Goal: Check status: Check status

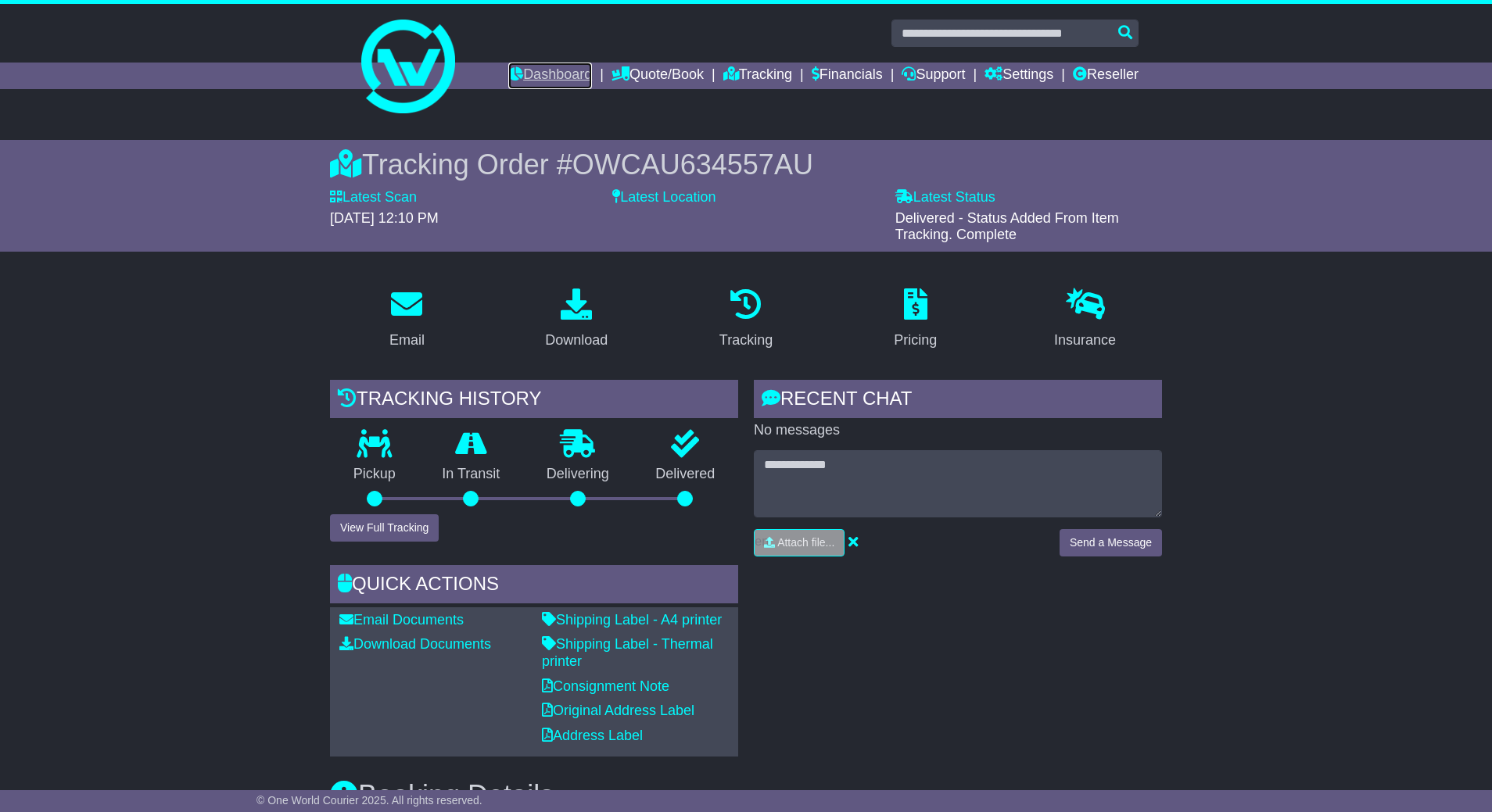
click at [522, 86] on link "Dashboard" at bounding box center [549, 75] width 84 height 27
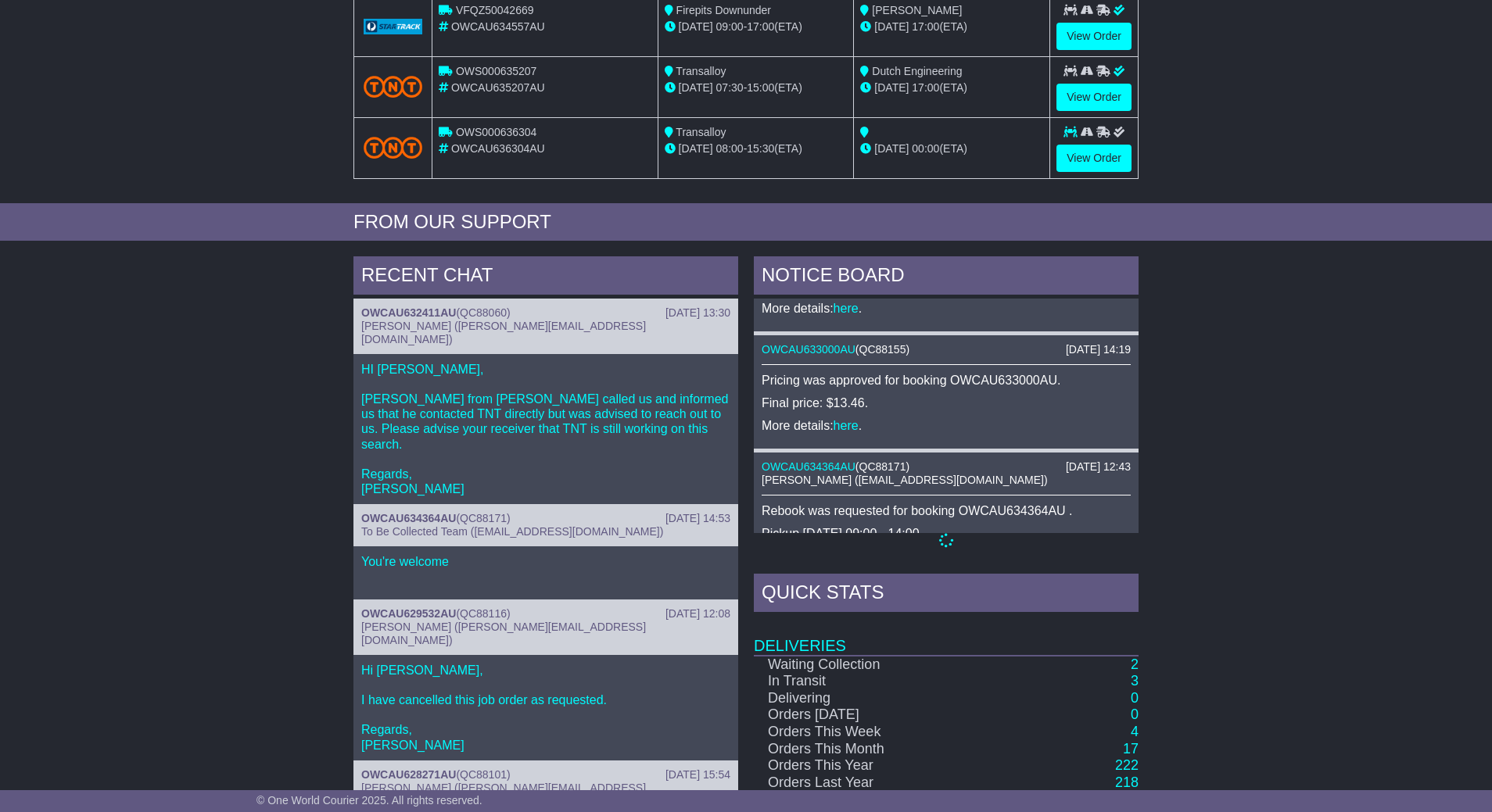
scroll to position [469, 0]
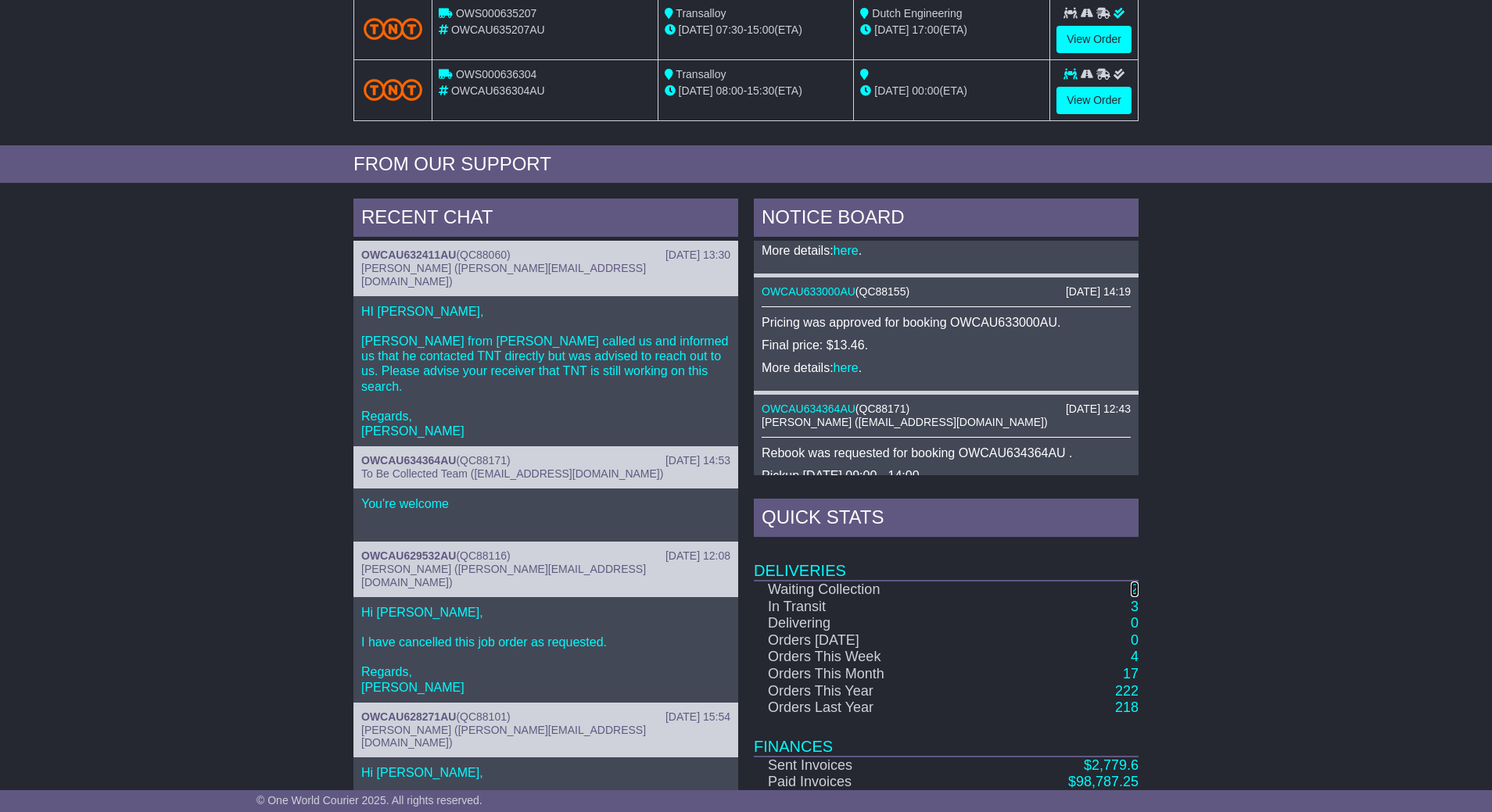
click at [1131, 597] on link "2" at bounding box center [1134, 589] width 8 height 16
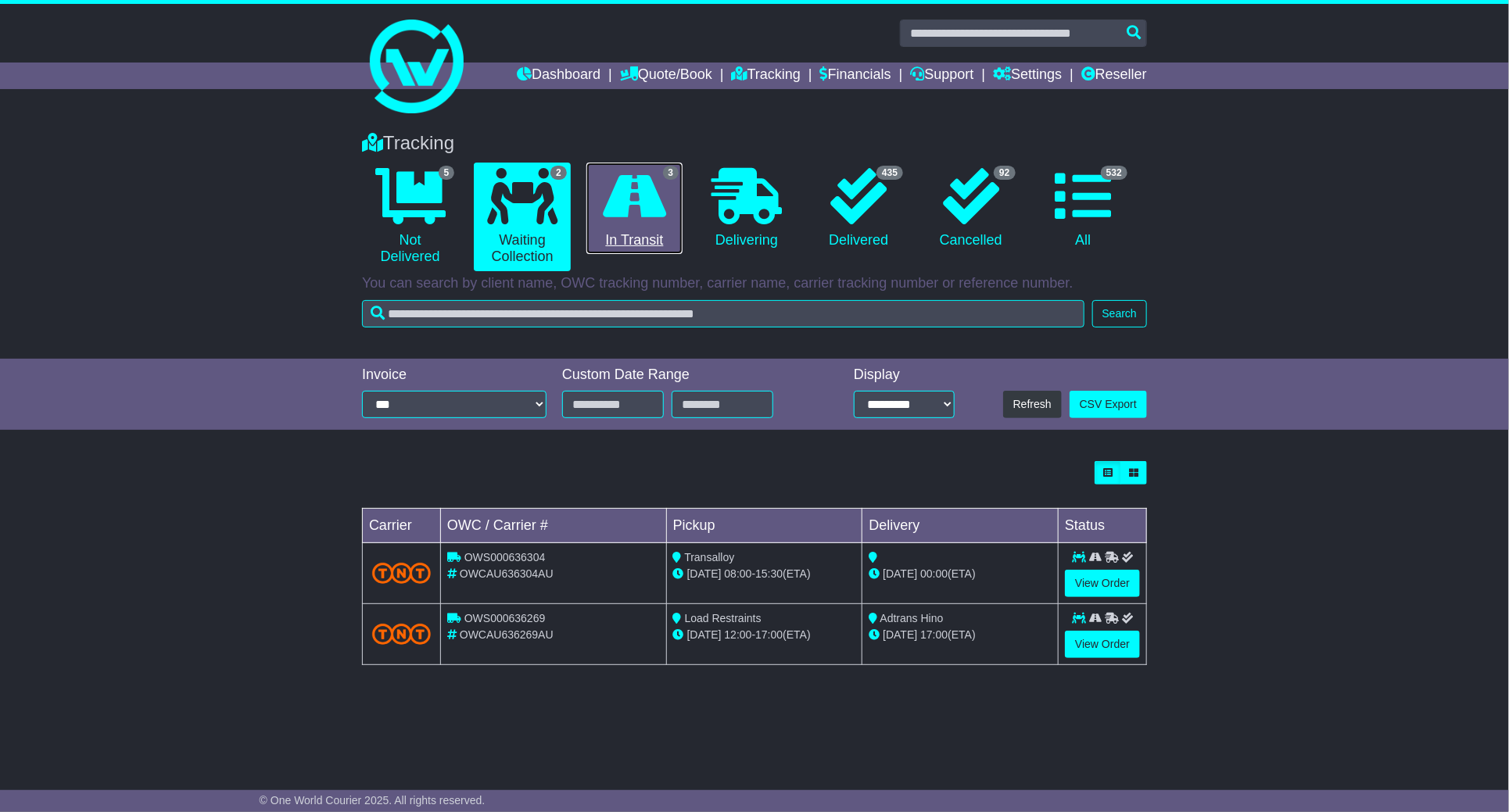
click at [665, 235] on link "3 In Transit" at bounding box center [634, 208] width 96 height 92
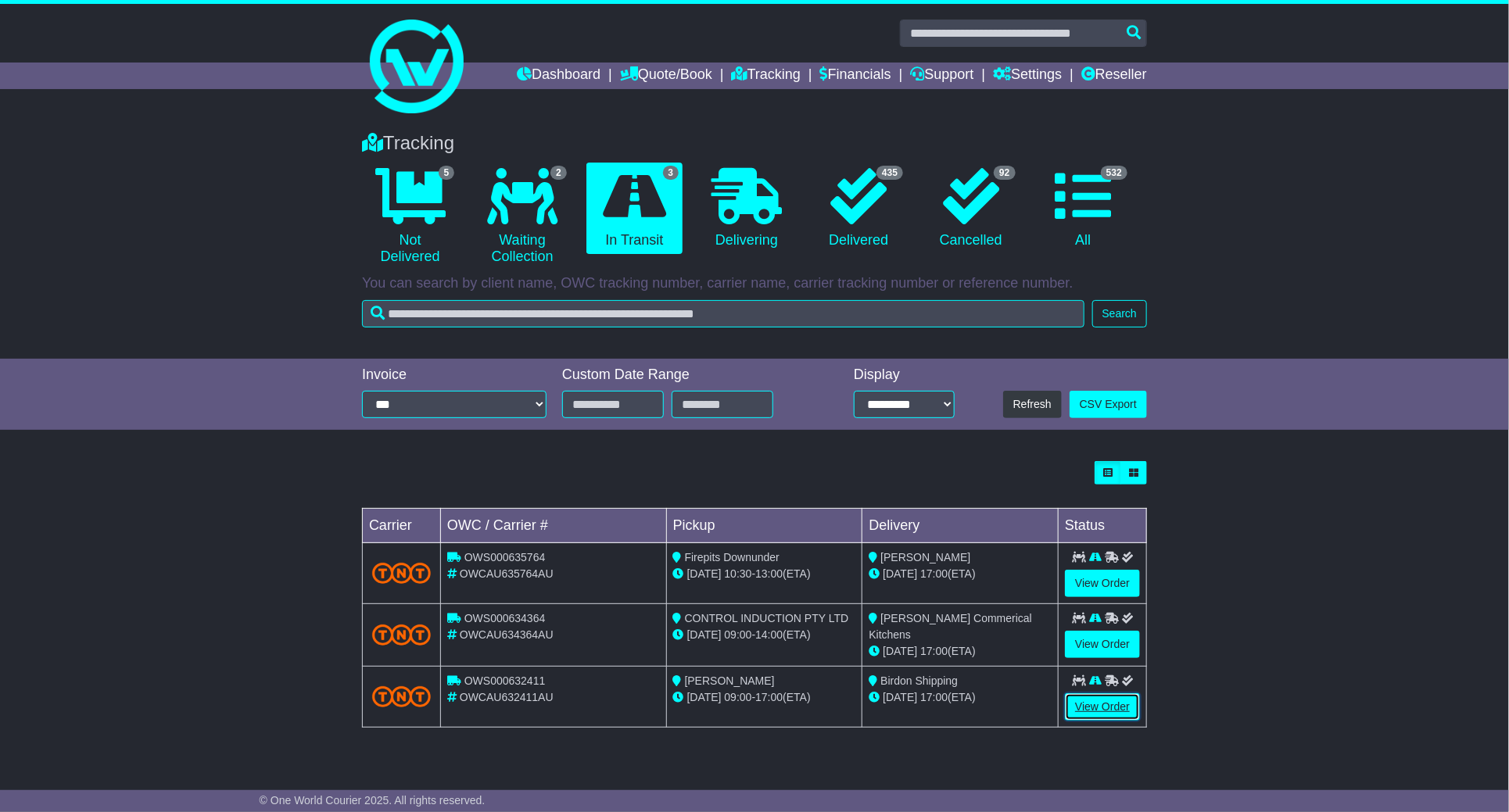
click at [1101, 715] on link "View Order" at bounding box center [1103, 707] width 75 height 28
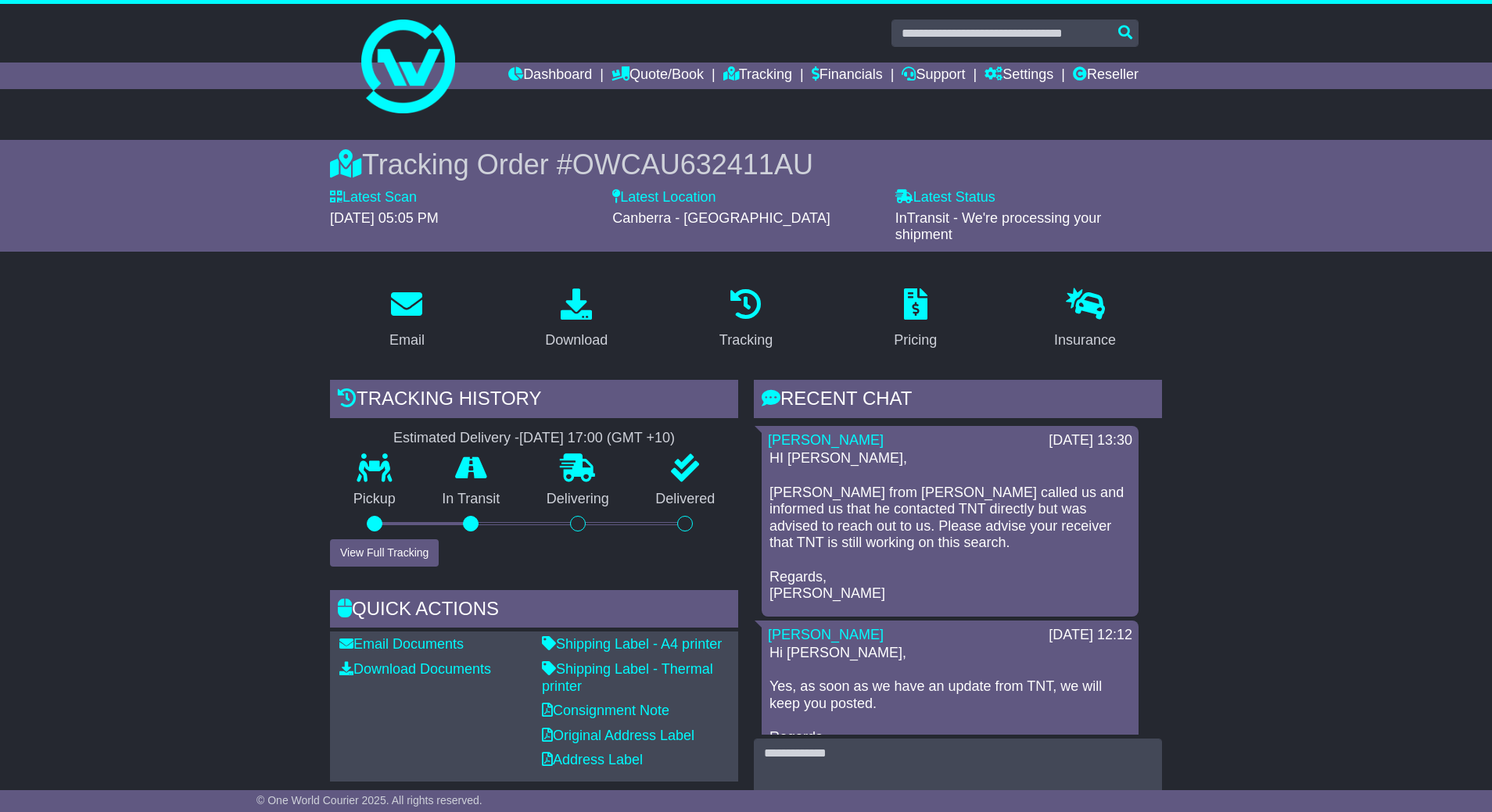
drag, startPoint x: 149, startPoint y: 183, endPoint x: 150, endPoint y: 171, distance: 12.0
click at [149, 183] on div "Tracking Order # OWCAU632411AU Latest Scan 13 August 2025 - 05:05 PM Latest Sta…" at bounding box center [746, 195] width 1492 height 111
click at [1034, 34] on input "text" at bounding box center [1015, 34] width 247 height 28
paste input "**********"
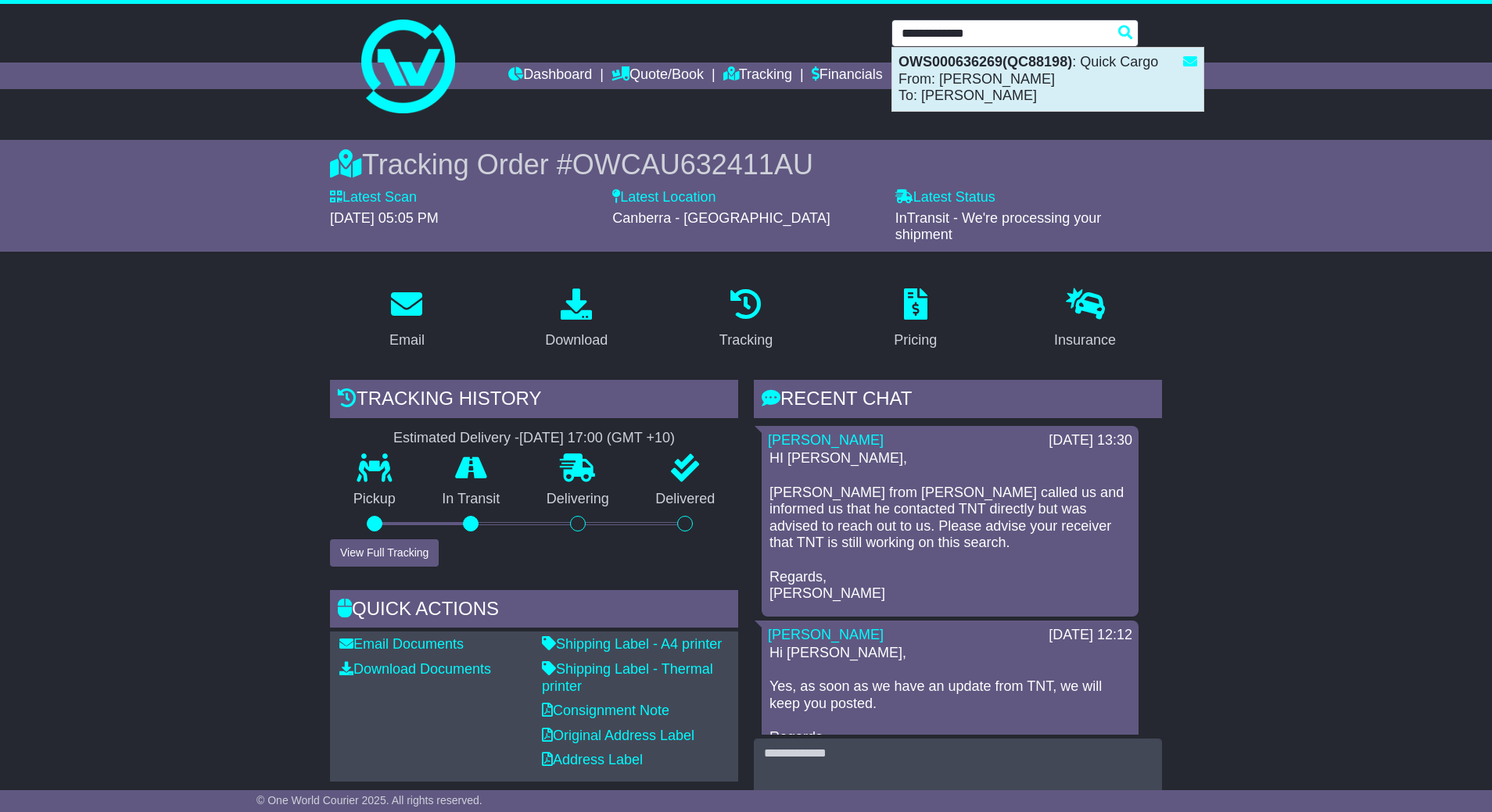
click at [1027, 76] on div "OWS000636269(QC88198) : Quick Cargo From: Peter Xuereb To: Stephen Bush" at bounding box center [1048, 79] width 311 height 63
type input "**********"
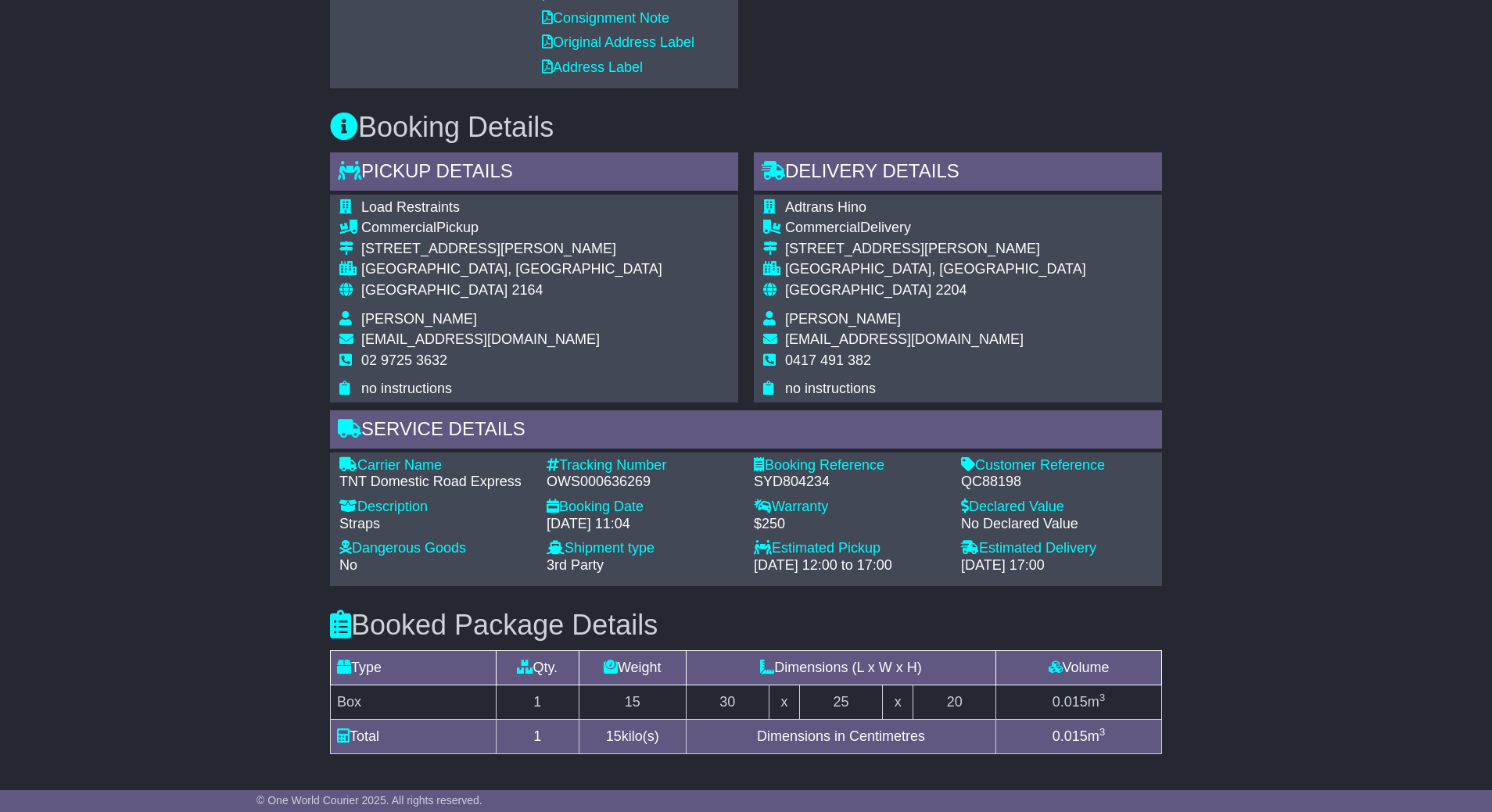
scroll to position [703, 0]
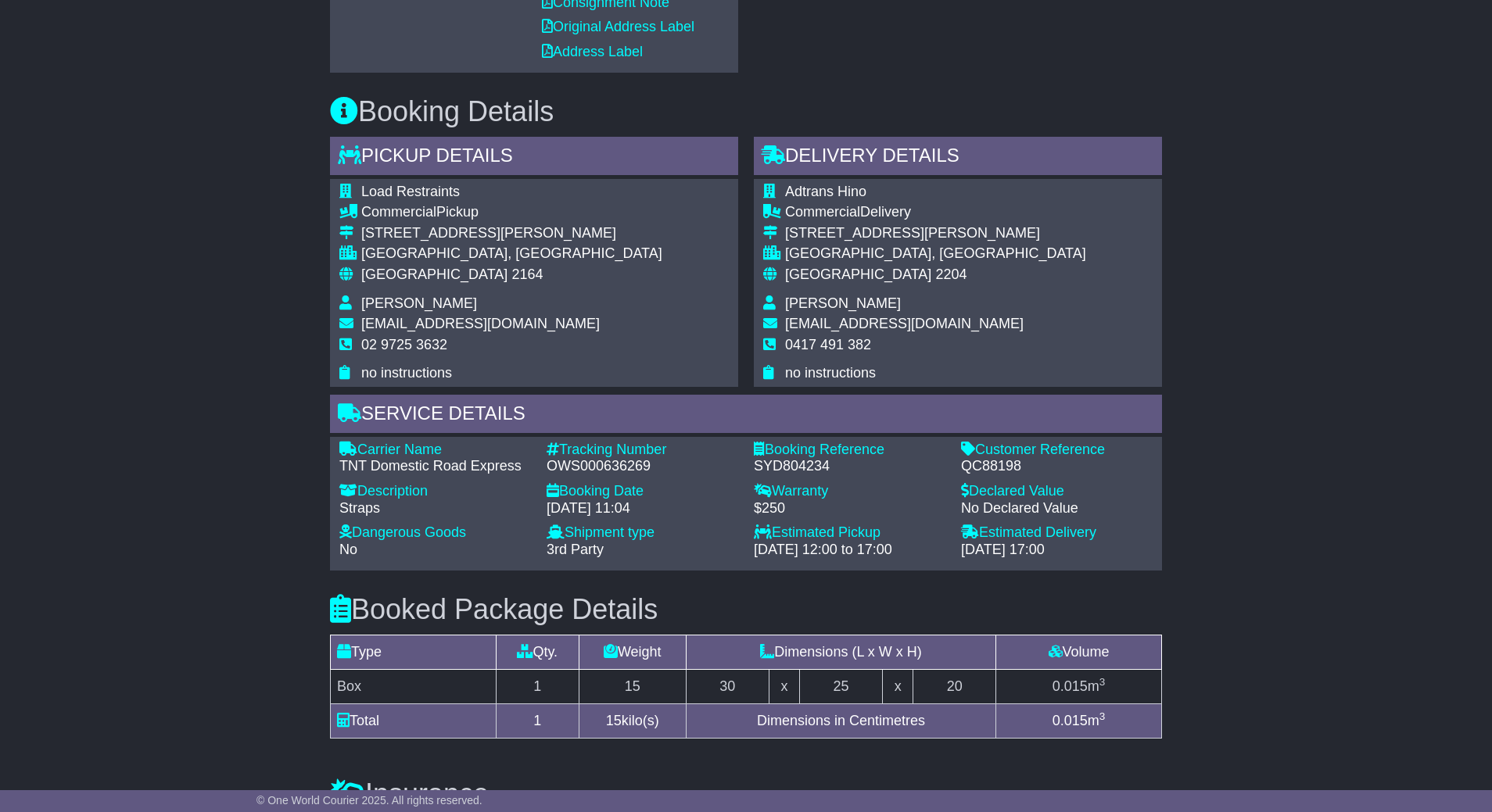
click at [999, 470] on div "QC88198" at bounding box center [1057, 466] width 192 height 17
copy div "QC88198"
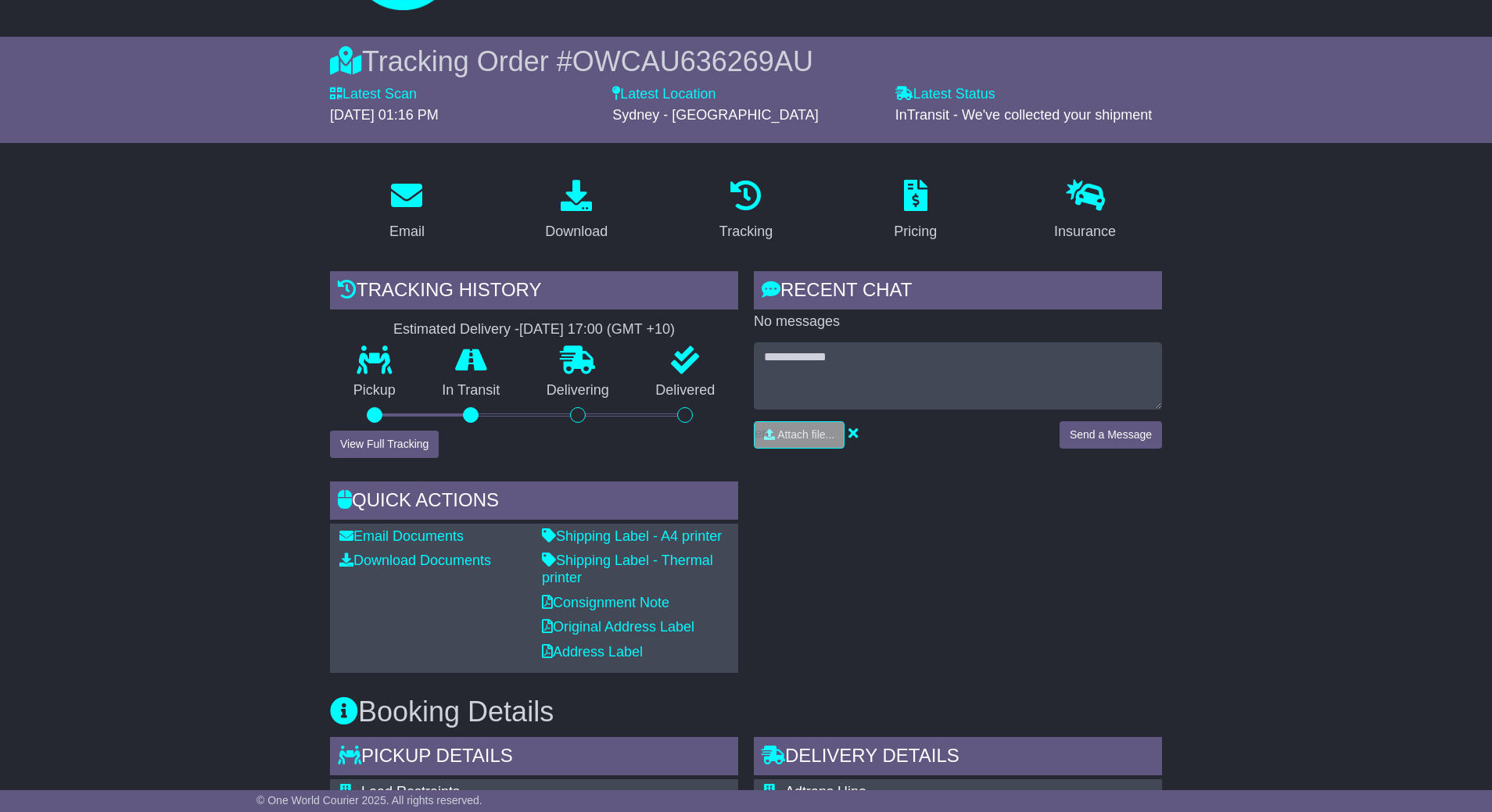
scroll to position [0, 0]
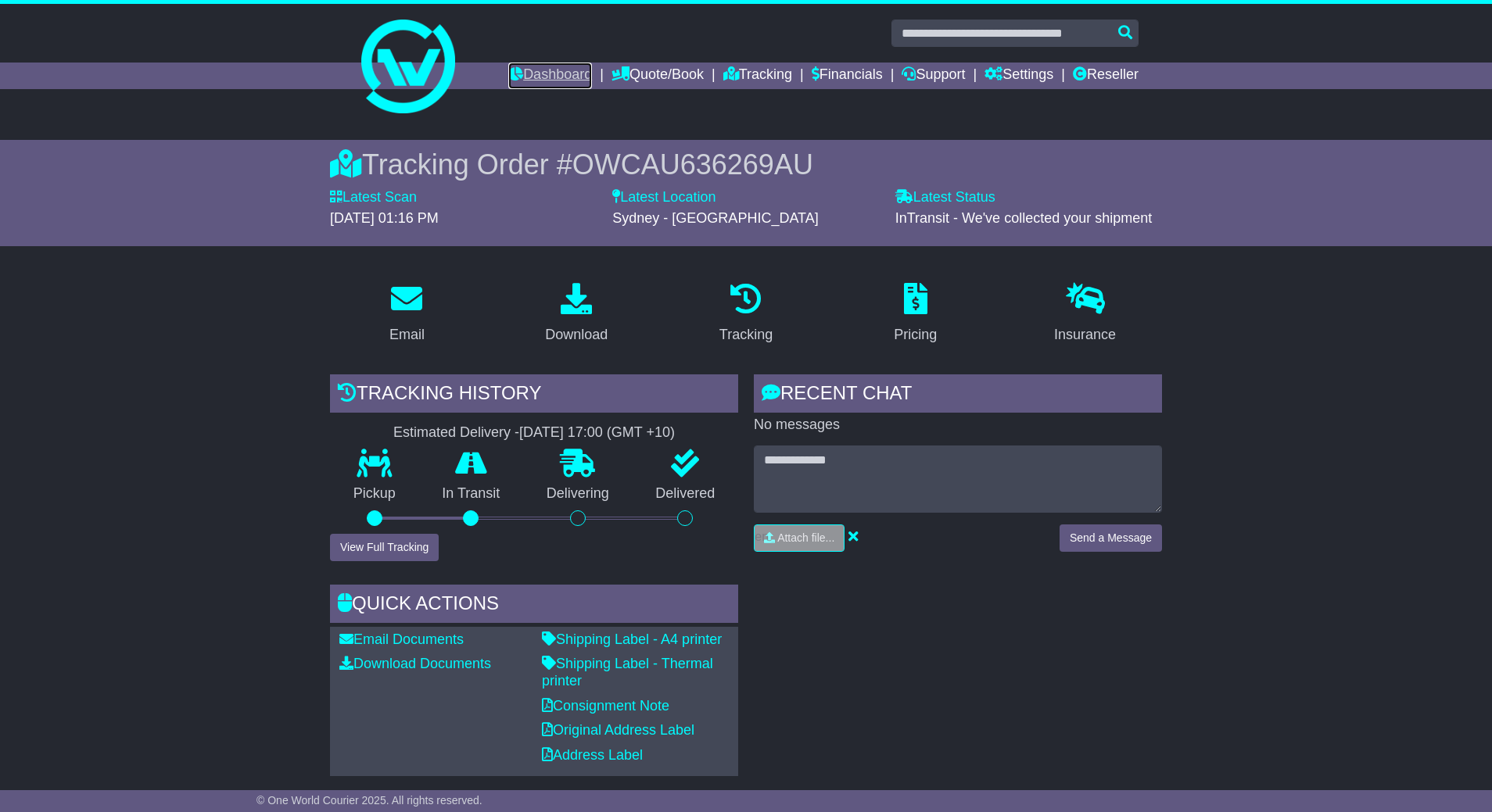
click at [516, 80] on link "Dashboard" at bounding box center [549, 75] width 84 height 27
